Goal: Obtain resource: Download file/media

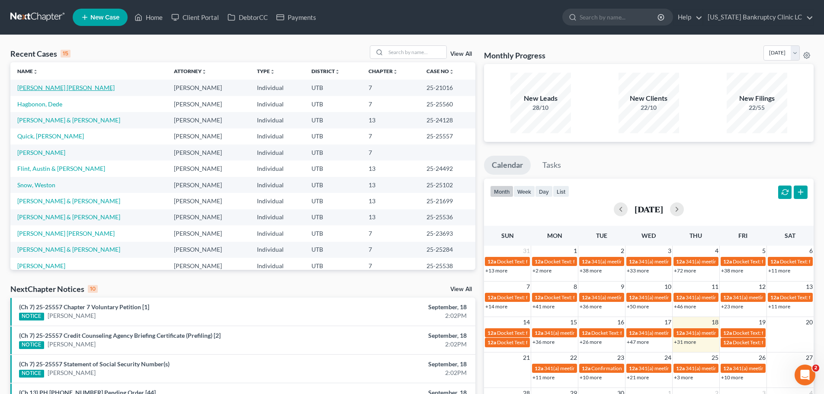
click at [41, 87] on link "[PERSON_NAME] [PERSON_NAME]" at bounding box center [65, 87] width 97 height 7
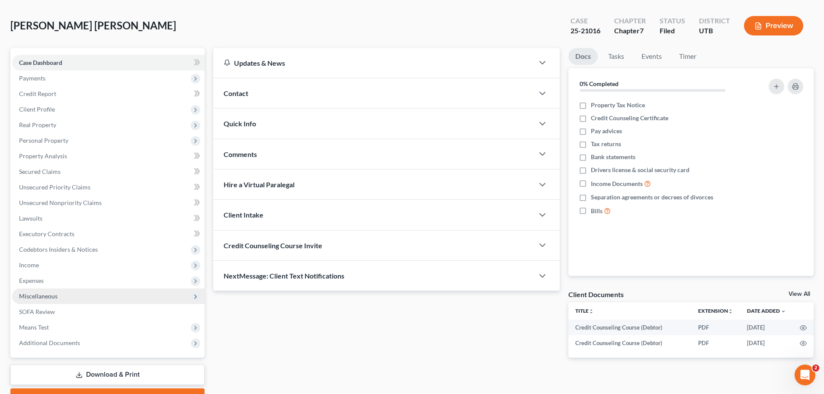
scroll to position [81, 0]
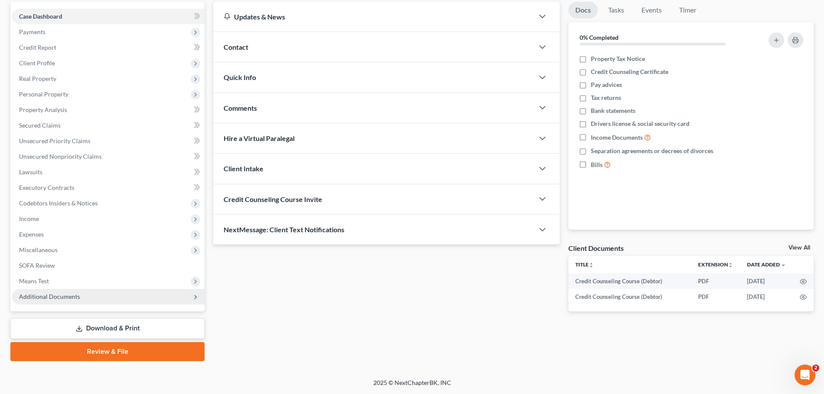
click at [42, 296] on span "Additional Documents" at bounding box center [49, 296] width 61 height 7
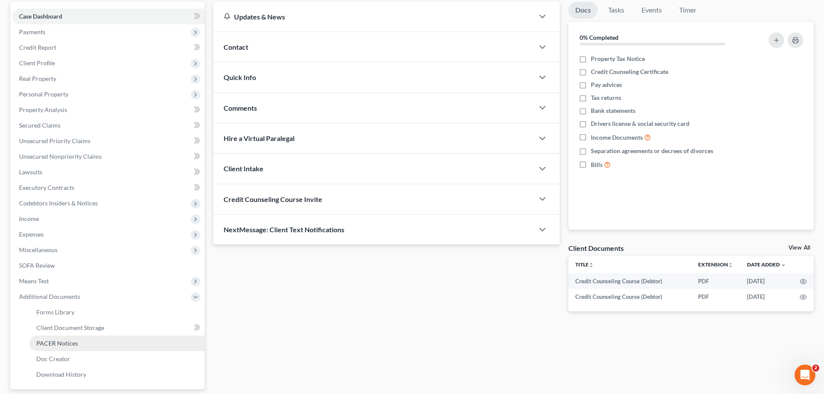
click at [70, 348] on link "PACER Notices" at bounding box center [116, 344] width 175 height 16
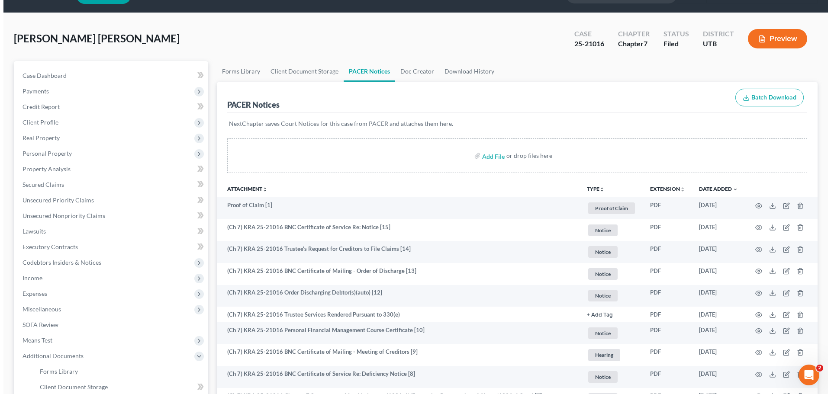
scroll to position [43, 0]
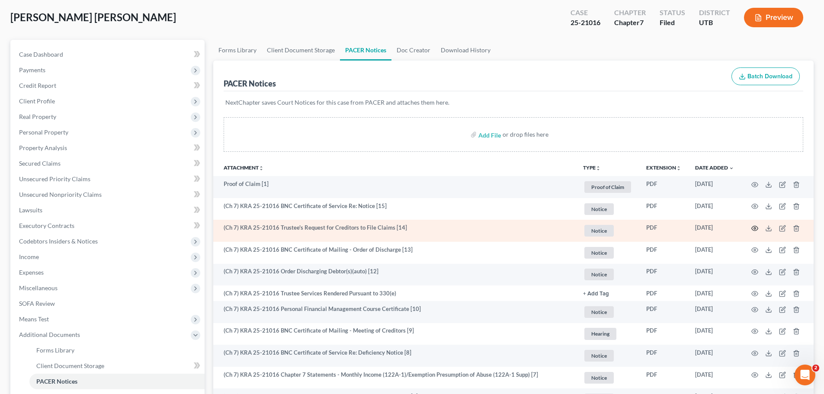
click at [755, 230] on icon "button" at bounding box center [755, 228] width 7 height 7
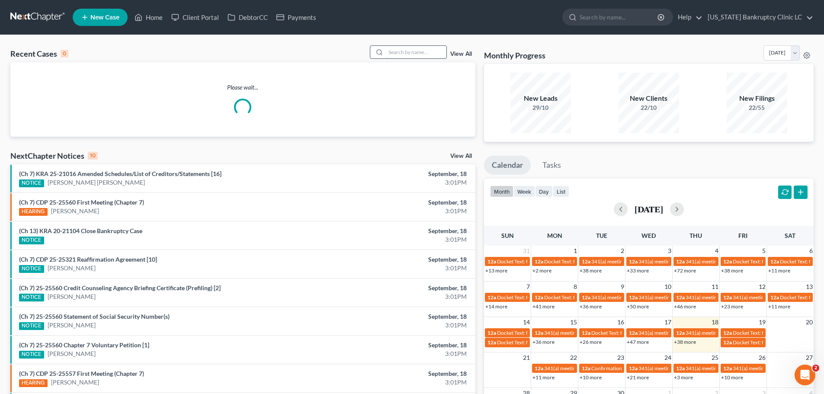
click at [402, 50] on input "search" at bounding box center [416, 52] width 61 height 13
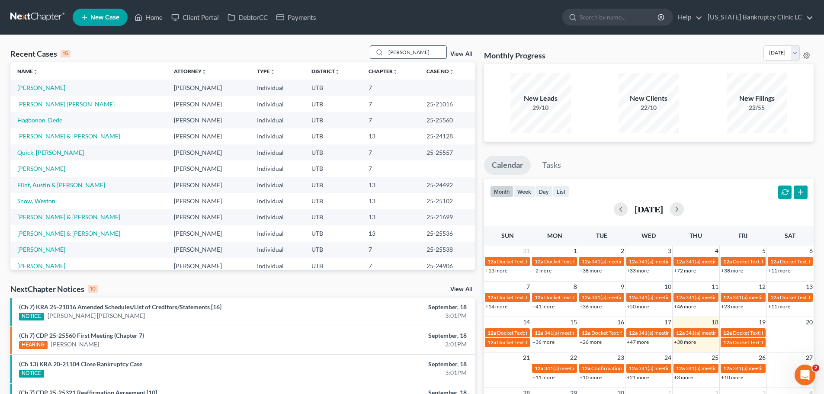
type input "[PERSON_NAME]"
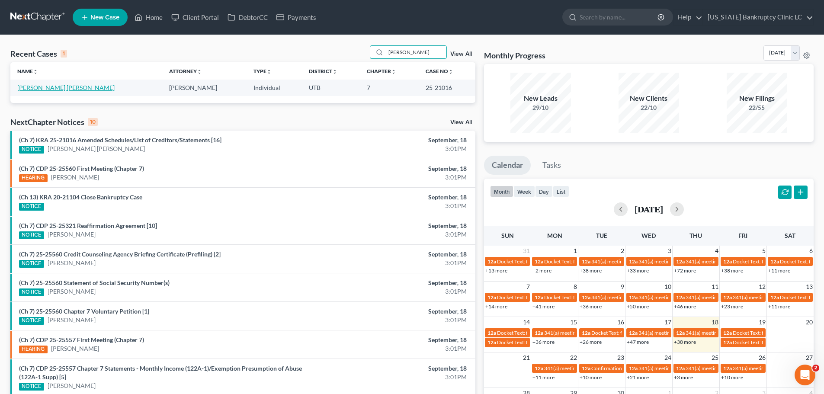
click at [39, 89] on link "[PERSON_NAME] [PERSON_NAME]" at bounding box center [65, 87] width 97 height 7
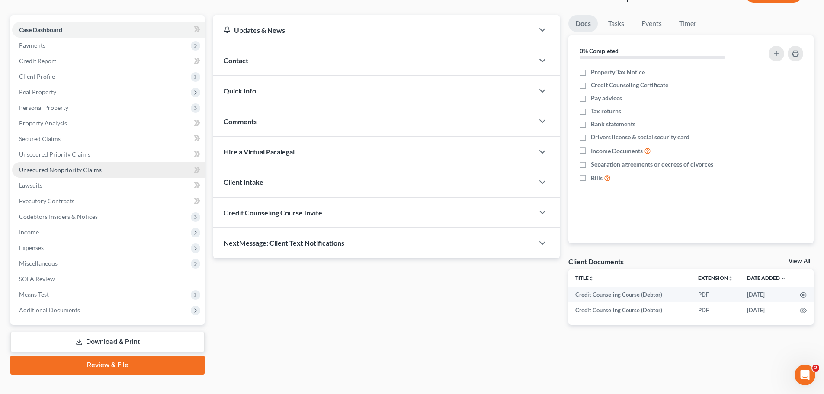
scroll to position [81, 0]
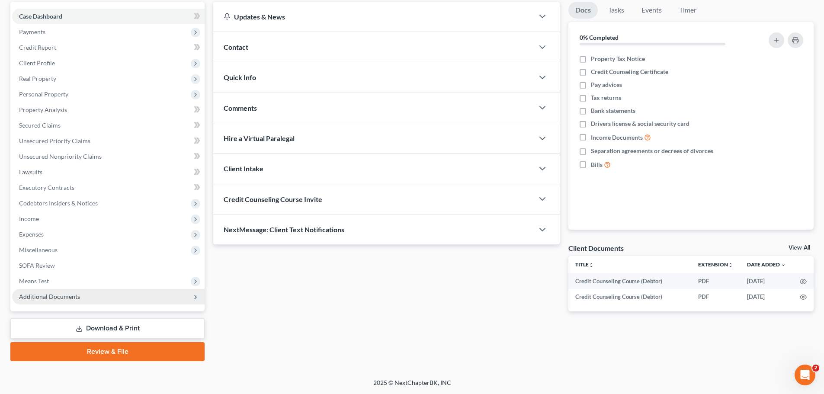
click at [68, 299] on span "Additional Documents" at bounding box center [49, 296] width 61 height 7
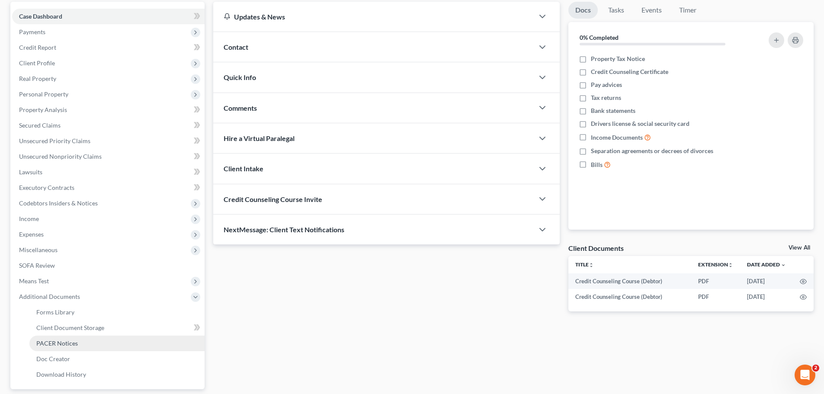
click at [59, 343] on span "PACER Notices" at bounding box center [57, 343] width 42 height 7
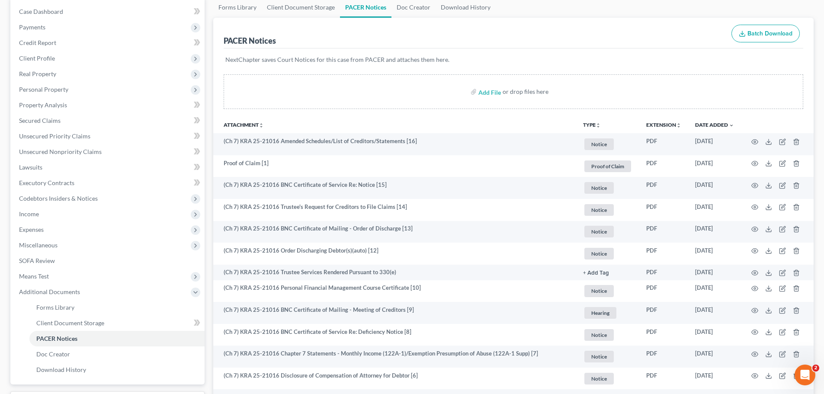
scroll to position [87, 0]
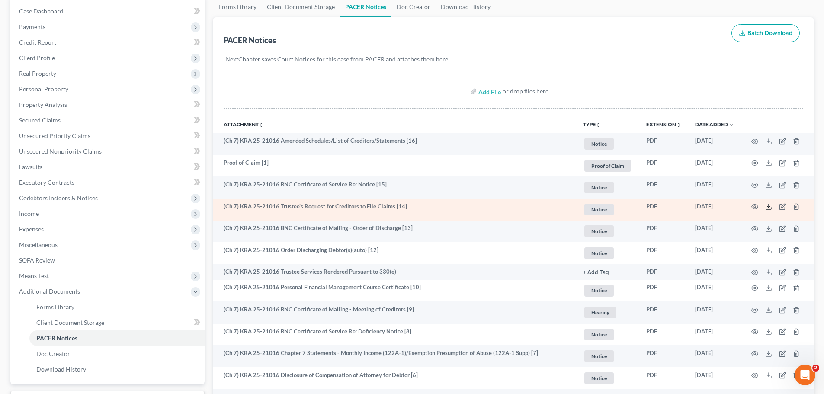
click at [769, 206] on icon at bounding box center [768, 206] width 7 height 7
